Goal: Task Accomplishment & Management: Use online tool/utility

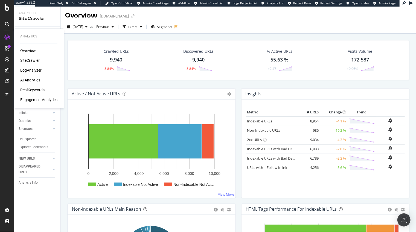
click at [26, 91] on div "RealKeywords" at bounding box center [32, 89] width 24 height 5
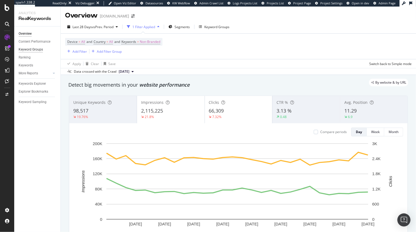
click at [33, 50] on div "Keyword Groups" at bounding box center [31, 50] width 24 height 6
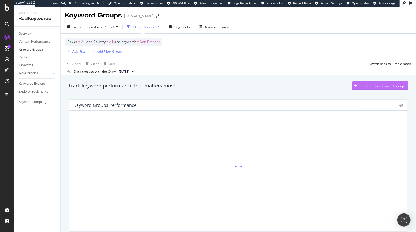
click at [369, 86] on div "Create a new Keyword Group" at bounding box center [382, 86] width 45 height 5
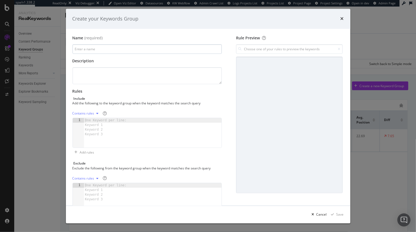
click at [126, 51] on input "modal" at bounding box center [148, 50] width 150 height 10
type input "Transactional Intent"
click at [97, 114] on icon "modal" at bounding box center [98, 113] width 2 height 3
click at [89, 139] on div "Regex rules" at bounding box center [88, 141] width 18 height 5
click at [100, 135] on div "modal" at bounding box center [153, 138] width 138 height 39
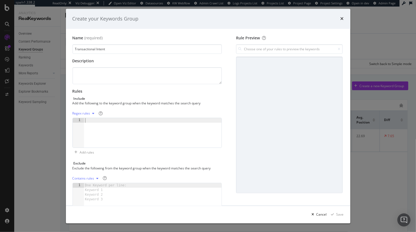
paste textarea "\b(buy|purchase|price|cost|cheap|discount|deal|coupon|order|shop|store|near me|…"
type textarea "\b(buy|purchase|price|cost|cheap|discount|deal|coupon|order|shop|store|near me|…"
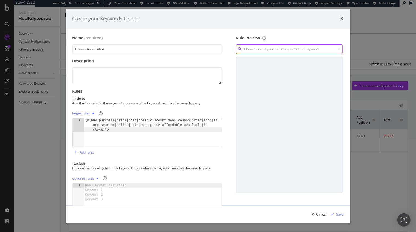
click at [255, 49] on input "modal" at bounding box center [289, 50] width 107 height 10
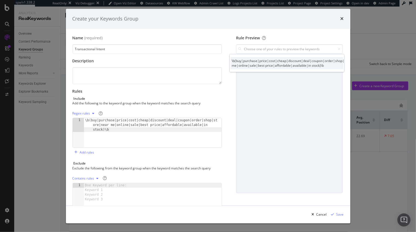
click at [259, 60] on div "\b(buy|purchase|price|cost|cheap|discount|deal|coupon|order|shop|store|near me|…" at bounding box center [297, 62] width 130 height 9
type input "\b(buy|purchase|price|cost|cheap|discount|deal|coupon|order|shop|store|near me|…"
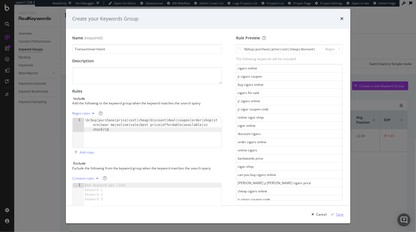
click at [339, 215] on div "Save" at bounding box center [340, 214] width 7 height 5
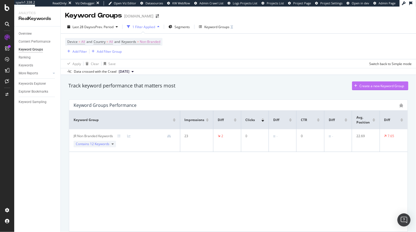
click at [362, 88] on div "Create a new Keyword Group" at bounding box center [382, 86] width 45 height 5
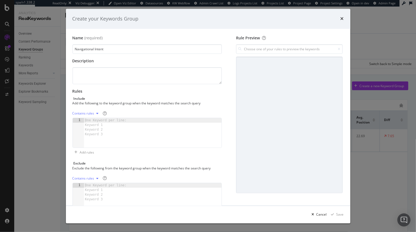
type input "Navigational Intent"
click at [92, 113] on div "Contains rules" at bounding box center [84, 113] width 22 height 3
click at [87, 140] on div "Regex rules" at bounding box center [88, 141] width 18 height 5
click at [112, 135] on div "modal" at bounding box center [153, 138] width 138 height 39
paste textarea "\b(review|reviews|rating|ratings|customer service|support|warranty|return polic…"
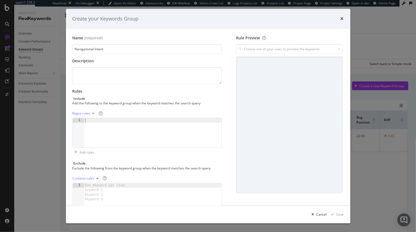
type textarea "\b(review|reviews|rating|ratings|customer service|support|warranty|return polic…"
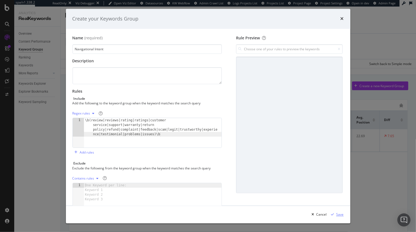
click at [343, 215] on div "Save" at bounding box center [340, 214] width 7 height 5
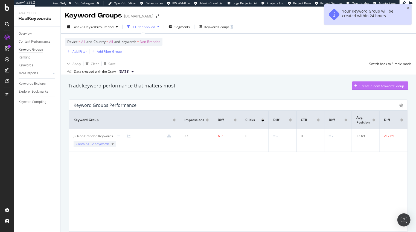
click at [362, 87] on div "Create a new Keyword Group" at bounding box center [382, 86] width 45 height 5
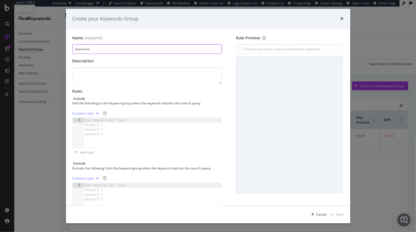
type input "Questions"
click at [90, 113] on div "Contains rules" at bounding box center [84, 113] width 22 height 3
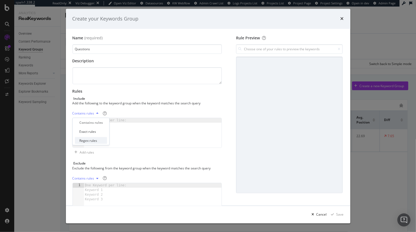
click at [85, 140] on div "Regex rules" at bounding box center [88, 141] width 18 height 5
click at [133, 133] on div "modal" at bounding box center [153, 138] width 138 height 39
paste textarea "\b(price|cost|buy|purchase|available|best|quality|brand|reviews|ratings|feature…"
type textarea "\b(price|cost|buy|purchase|available|best|quality|brand|reviews|ratings|feature…"
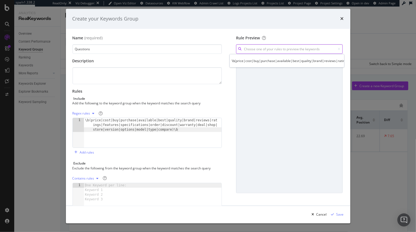
click at [263, 50] on input "modal" at bounding box center [289, 50] width 107 height 10
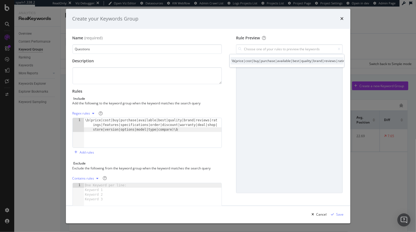
click at [261, 58] on div "\b(price|cost|buy|purchase|available|best|quality|brand|reviews|ratings|feature…" at bounding box center [287, 60] width 113 height 7
type input "\b(price|cost|buy|purchase|available|best|quality|brand|reviews|ratings|feature…"
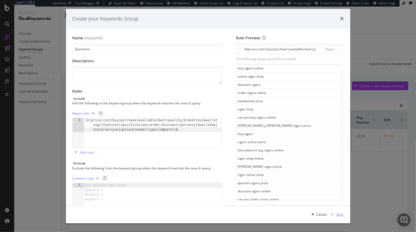
click at [340, 215] on div "Save" at bounding box center [340, 214] width 7 height 5
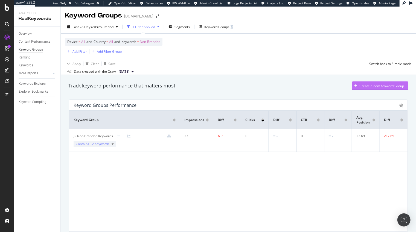
click at [365, 87] on div "Create a new Keyword Group" at bounding box center [382, 86] width 45 height 5
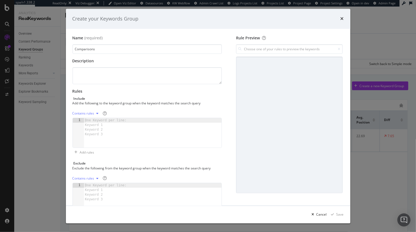
type input "Comparisons"
click at [91, 115] on div "Contains rules" at bounding box center [84, 113] width 22 height 3
click at [91, 142] on div "Regex rules" at bounding box center [88, 141] width 18 height 5
click at [102, 123] on div "modal" at bounding box center [153, 138] width 138 height 39
paste textarea "\b(best|vs|versus|compare|comparison|alternative|alternatives|better|cheaper|wo…"
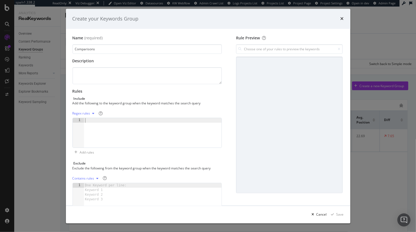
type textarea "\b(best|vs|versus|compare|comparison|alternative|alternatives|better|cheaper|wo…"
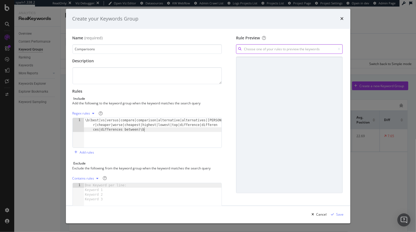
click at [283, 49] on input "modal" at bounding box center [289, 50] width 107 height 10
click at [277, 62] on div "\b(best|vs|versus|compare|comparison|alternative|alternatives|better|cheaper|wo…" at bounding box center [353, 62] width 242 height 9
type input "\b(best|vs|versus|compare|comparison|alternative|alternatives|better|cheaper|wo…"
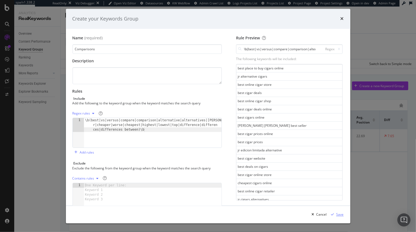
click at [340, 214] on div "Save" at bounding box center [340, 214] width 7 height 5
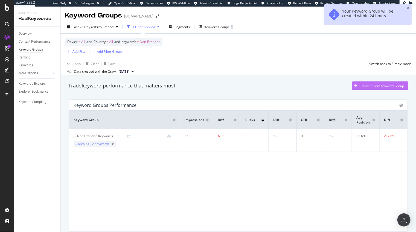
click at [383, 85] on div "Create a new Keyword Group" at bounding box center [382, 86] width 45 height 5
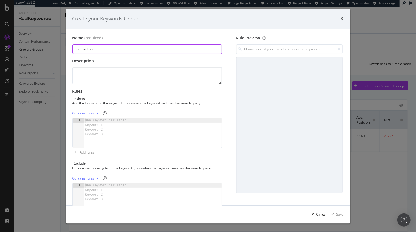
type input "Informational"
click at [90, 112] on div "Contains rules" at bounding box center [84, 113] width 22 height 3
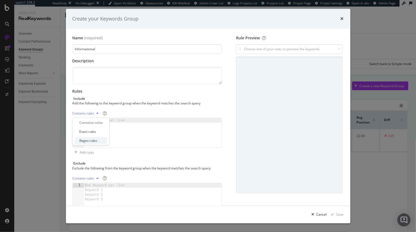
click at [88, 141] on div "Regex rules" at bounding box center [88, 141] width 18 height 5
click at [136, 133] on div "modal" at bounding box center [153, 138] width 138 height 39
paste textarea "\b(how to|guide|tutorial|step by step|tips|tricks|ways to|best way to|learn|hel…"
type textarea "\b(how to|guide|tutorial|step by step|tips|tricks|ways to|best way to|learn|hel…"
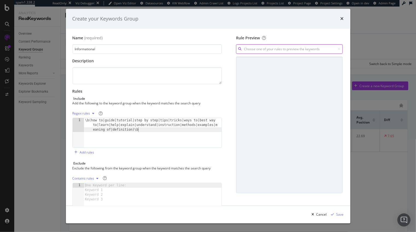
click at [269, 49] on input "modal" at bounding box center [289, 50] width 107 height 10
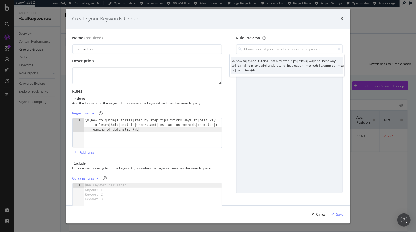
click at [264, 63] on div "\b(how to|guide|tutorial|step by step|tips|tricks|ways to|best way to|learn|hel…" at bounding box center [291, 65] width 119 height 14
type input "\b(how to|guide|tutorial|step by step|tips|tricks|ways to|best way to|learn|hel…"
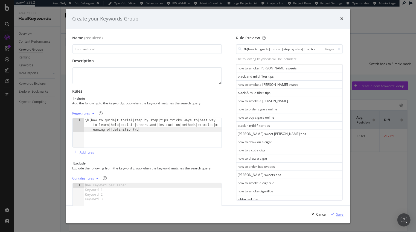
click at [341, 214] on div "Save" at bounding box center [340, 214] width 7 height 5
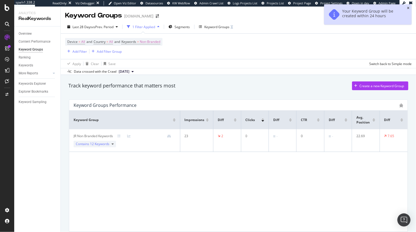
click at [409, 8] on icon "close toast" at bounding box center [408, 8] width 2 height 3
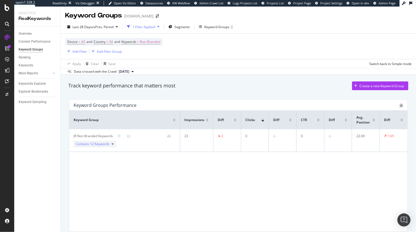
click at [26, 50] on div "Keyword Groups" at bounding box center [31, 50] width 24 height 6
click at [220, 27] on div "Keyword Groups" at bounding box center [217, 27] width 25 height 5
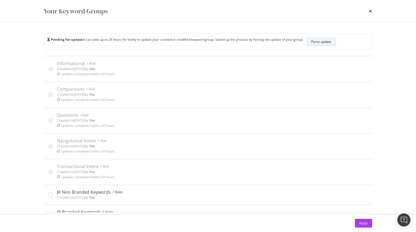
click at [324, 42] on div "Force update" at bounding box center [322, 41] width 20 height 5
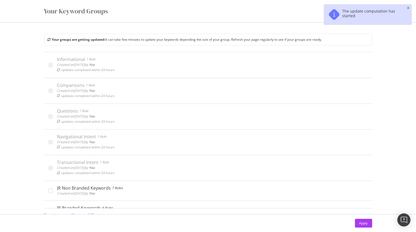
click at [191, 25] on div "Your groups are getting updated: It can take few minutes to update your keyword…" at bounding box center [208, 119] width 350 height 192
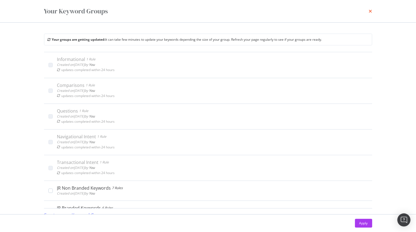
click at [370, 11] on icon "times" at bounding box center [370, 11] width 3 height 4
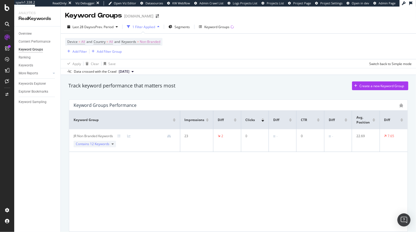
click at [28, 50] on div "Keyword Groups" at bounding box center [31, 50] width 24 height 6
click at [214, 28] on div "Keyword Groups" at bounding box center [217, 27] width 25 height 5
